Goal: Task Accomplishment & Management: Manage account settings

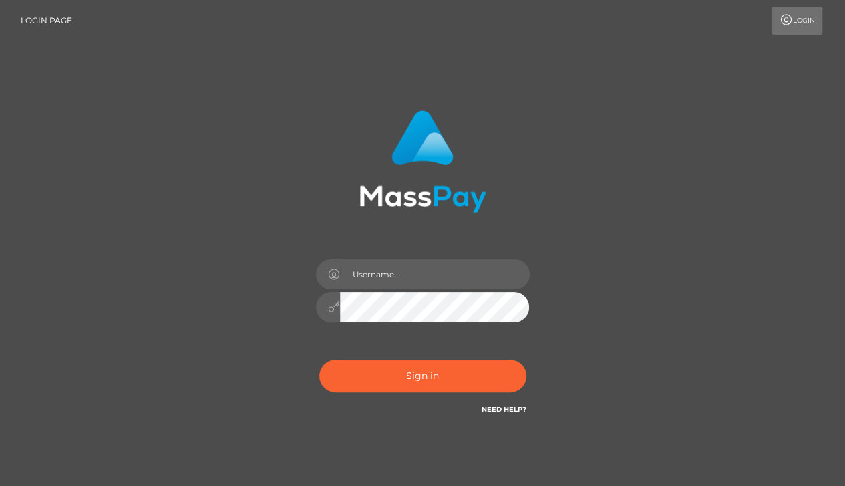
type input "allthingssecure27@gmail.com"
click at [319, 359] on button "Sign in" at bounding box center [422, 375] width 207 height 33
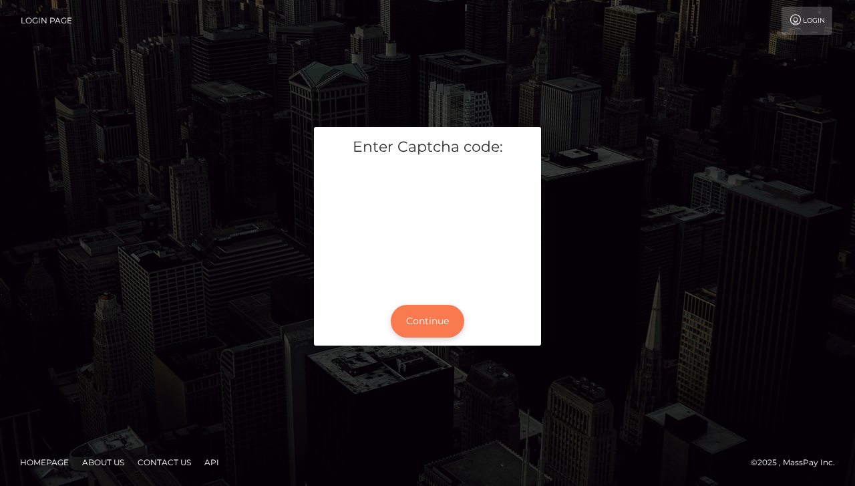
click at [413, 320] on button "Continue" at bounding box center [427, 321] width 73 height 33
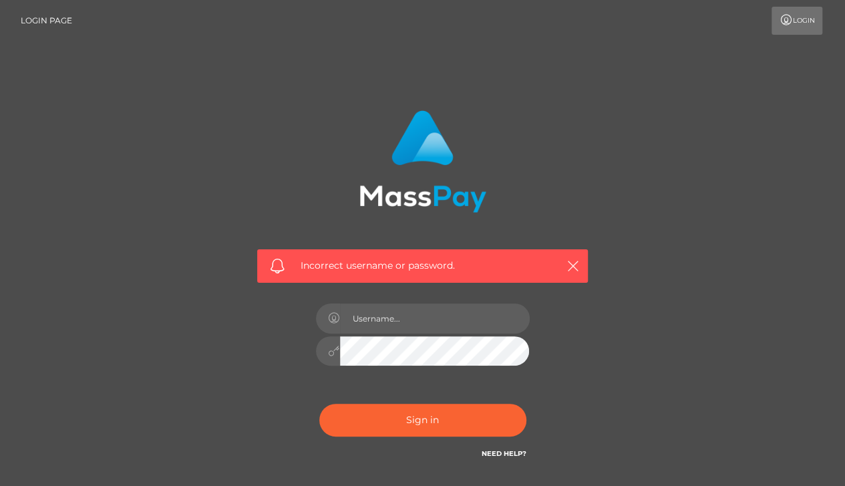
type input "[EMAIL_ADDRESS][DOMAIN_NAME]"
click at [319, 404] on button "Sign in" at bounding box center [422, 420] width 207 height 33
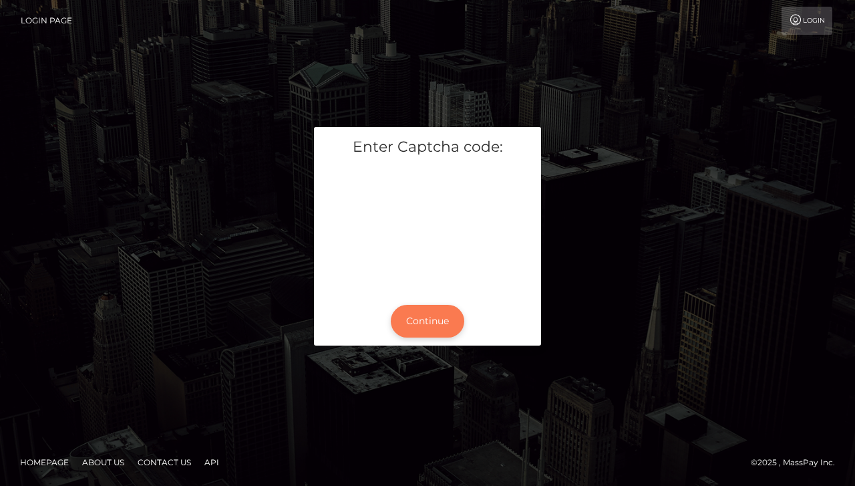
click at [418, 323] on button "Continue" at bounding box center [427, 321] width 73 height 33
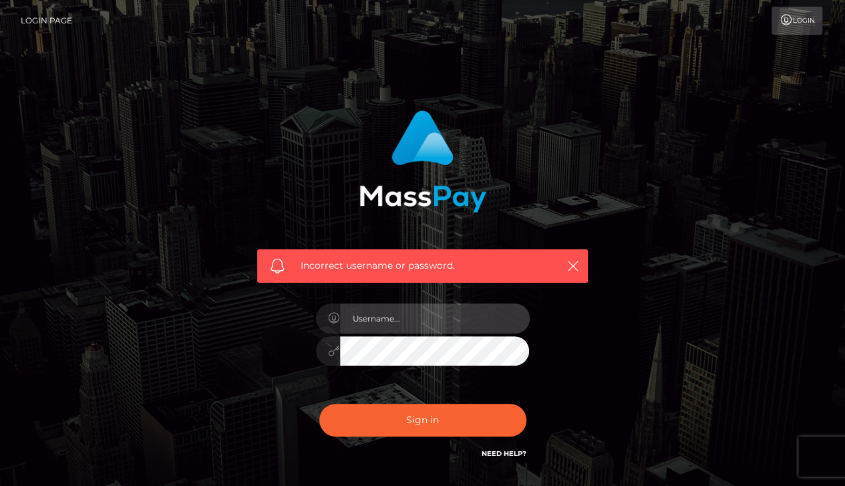
click at [405, 320] on input "text" at bounding box center [435, 318] width 190 height 30
type input "allthingssecure27@gmail.com"
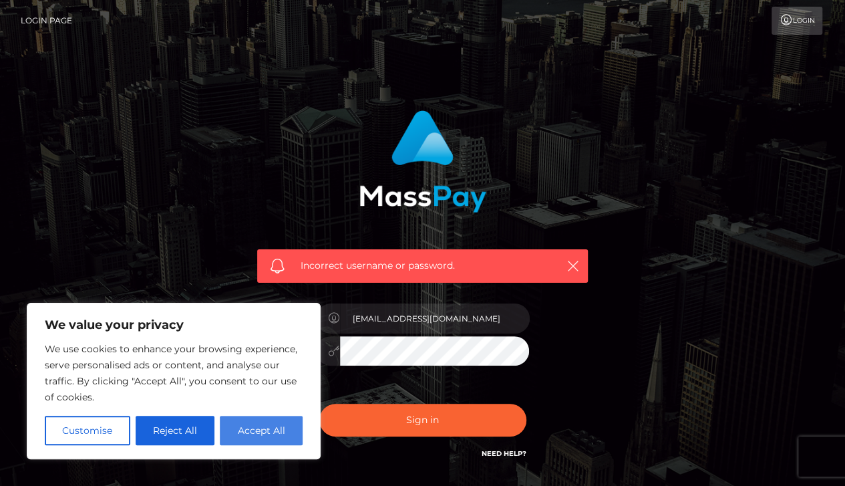
click at [257, 429] on button "Accept All" at bounding box center [261, 430] width 83 height 29
checkbox input "true"
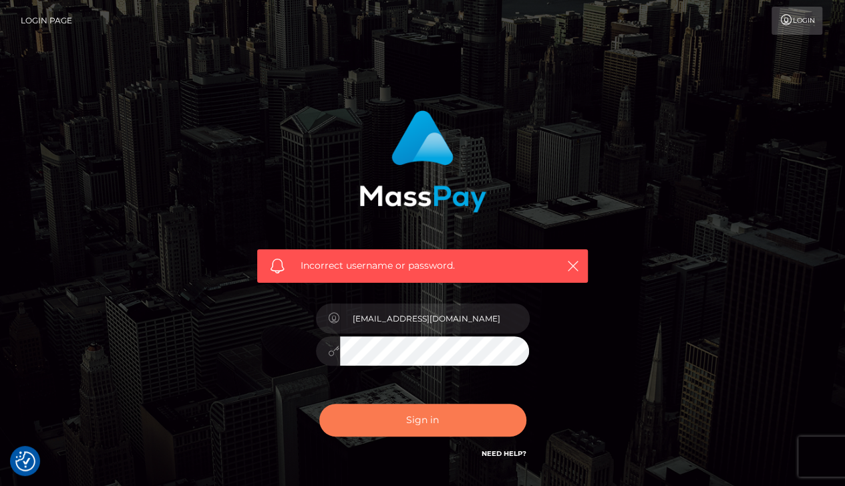
click at [415, 419] on button "Sign in" at bounding box center [422, 420] width 207 height 33
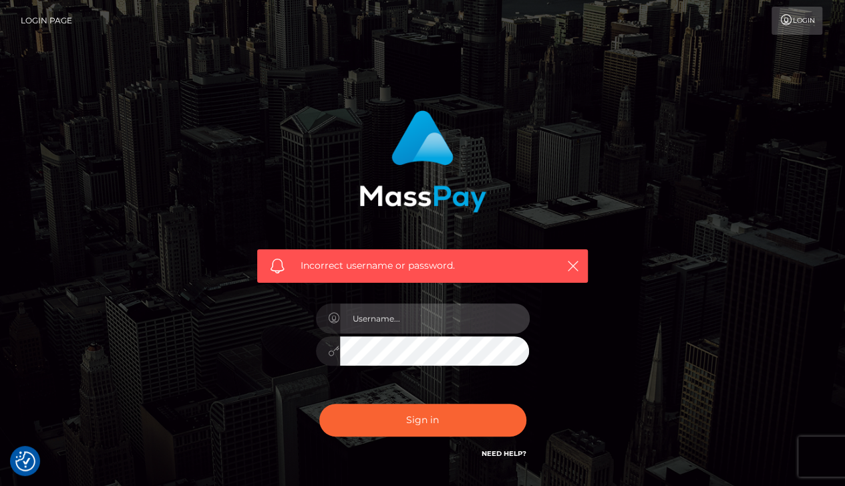
click at [446, 312] on input "text" at bounding box center [435, 318] width 190 height 30
type input "[EMAIL_ADDRESS][DOMAIN_NAME]"
click at [319, 404] on button "Sign in" at bounding box center [422, 420] width 207 height 33
